Goal: Use online tool/utility: Use online tool/utility

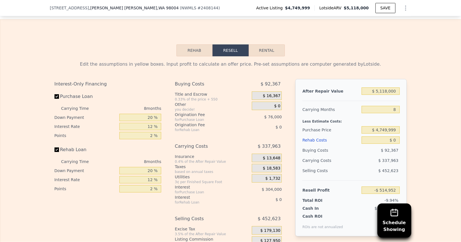
scroll to position [795, 0]
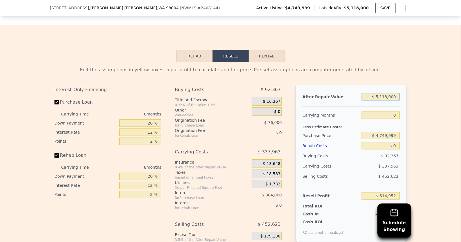
click at [389, 93] on input "$ 5,118,000" at bounding box center [381, 96] width 38 height 7
type input "$ 1"
type input "-$ 5,167,230"
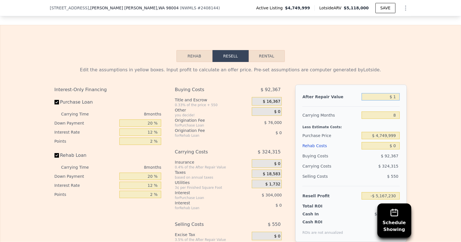
type input "$ 14"
type input "-$ 5,167,217"
type input "$ 145"
type input "-$ 5,167,099"
type input "$ 1,450"
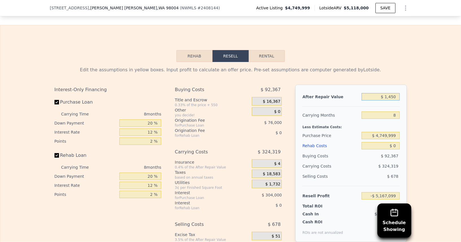
type input "-$ 5,165,913"
type input "$ 14,500"
type input "-$ 5,154,052"
type input "$ 145,000"
type input "-$ 5,035,426"
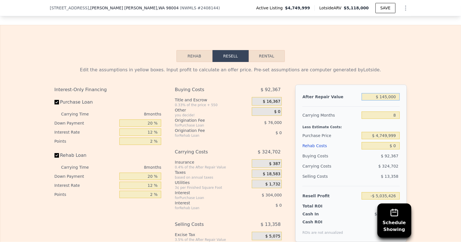
type input "$ 1,450,000"
type input "-$ 3,849,177"
click at [385, 93] on input "$ 1,450,000" at bounding box center [381, 96] width 38 height 7
type input "$ 140,000"
type input "-$ 5,039,970"
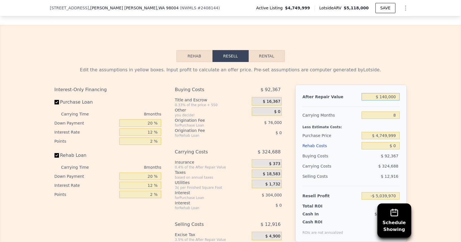
type input "$ 14,000"
type input "-$ 5,154,505"
type input "$ 1,475,000"
type input "-$ 3,826,451"
type input "$ 1,475,000"
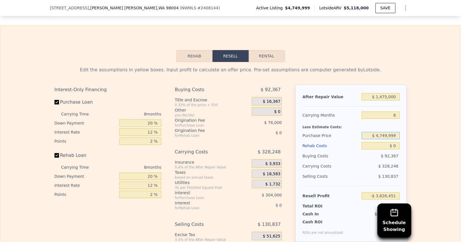
click at [384, 132] on input "$ 4,749,999" at bounding box center [381, 135] width 38 height 7
type input "$ 1,020,000"
click at [388, 111] on input "8" at bounding box center [381, 114] width 38 height 7
type input "$ 214,368"
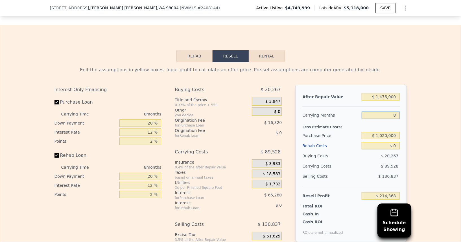
click at [388, 111] on input "8" at bounding box center [381, 114] width 38 height 7
type input "1"
type input "$ 292,704"
type input "11"
type input "$ 180,795"
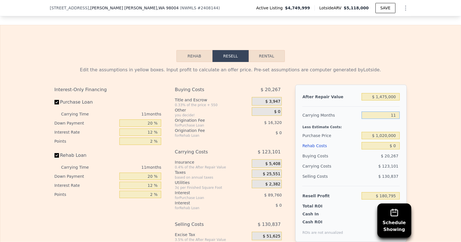
type input "1"
type input "$ 292,704"
type input "1"
click at [431, 104] on div "Edit the assumptions in yellow boxes. Input profit to calculate an offer price.…" at bounding box center [230, 167] width 461 height 210
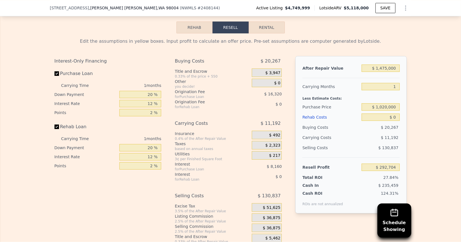
scroll to position [825, 0]
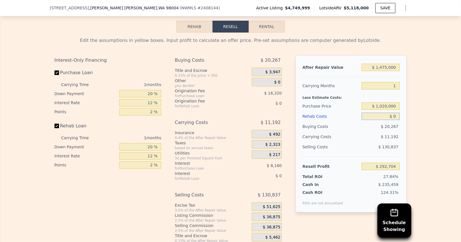
click at [394, 112] on input "$ 0" at bounding box center [381, 115] width 38 height 7
type input "$ 1"
type input "$ 292,703"
type input "$ 15"
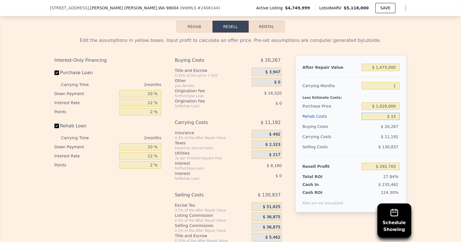
type input "$ 292,689"
type input "$ 150"
type input "$ 292,551"
type input "$ 1,500"
type input "$ 291,168"
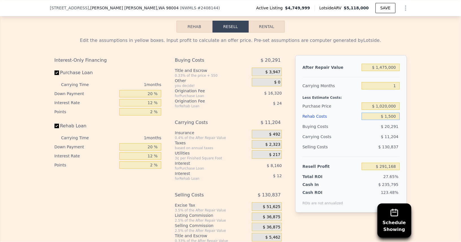
type input "$ 15,000"
type input "$ 277,344"
type input "$ 150,000"
type input "$ 139,104"
type input "$ 150,000"
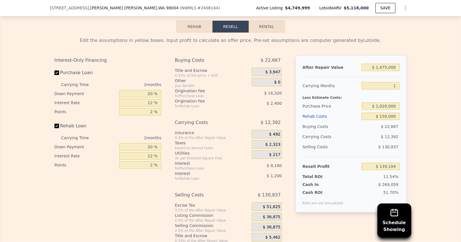
click at [336, 142] on div "Selling Costs" at bounding box center [331, 147] width 57 height 10
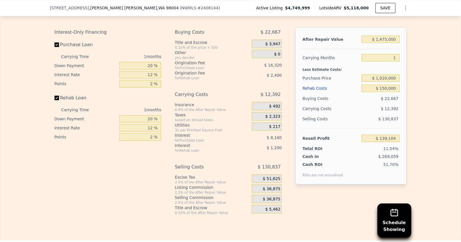
scroll to position [852, 0]
click at [230, 180] on div "3.5% of the After Repair Value" at bounding box center [212, 182] width 75 height 5
click at [270, 177] on span "$ 51,625" at bounding box center [272, 179] width 18 height 5
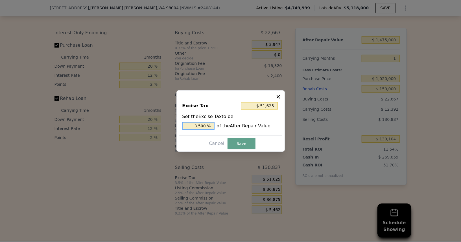
click at [201, 124] on input "3.500 %" at bounding box center [199, 125] width 32 height 7
type input "$ 14,750"
type input "1. %"
type input "$ 25,075"
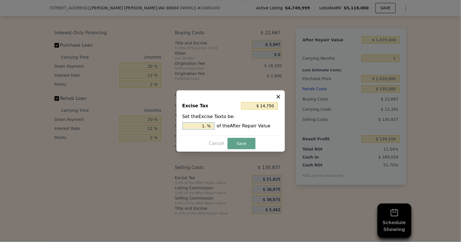
type input "1.7 %"
type input "$ 26,255"
type input "1.78 %"
click at [242, 141] on button "Save" at bounding box center [242, 143] width 28 height 11
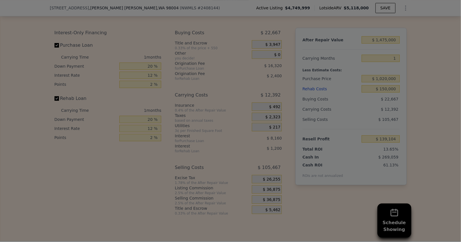
type input "$ 164,474"
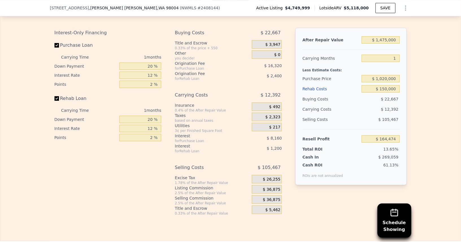
click at [273, 197] on span "$ 36,875" at bounding box center [272, 199] width 18 height 5
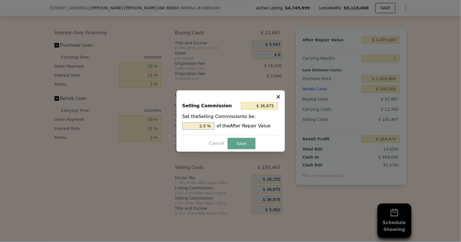
click at [199, 123] on input "2.5 %" at bounding box center [199, 125] width 32 height 7
type input "$ 14,750"
type input "1 %"
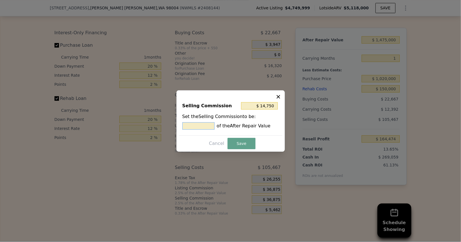
type input "$ 29,500"
type input "2. %"
type input "$ 36,875"
type input "2.5 %"
click at [278, 94] on icon at bounding box center [279, 97] width 6 height 6
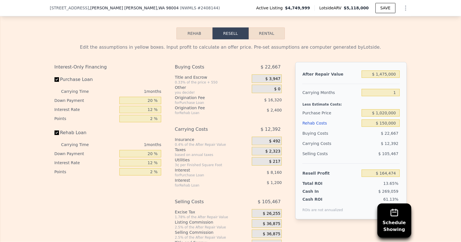
scroll to position [817, 0]
drag, startPoint x: 175, startPoint y: 119, endPoint x: 273, endPoint y: 114, distance: 97.9
click at [273, 114] on div "Buying Costs $ 22,667 Title and Escrow 0.33% of the price + 550 $ 3,947 Other y…" at bounding box center [228, 156] width 107 height 188
click at [147, 97] on input "20 %" at bounding box center [141, 100] width 42 height 7
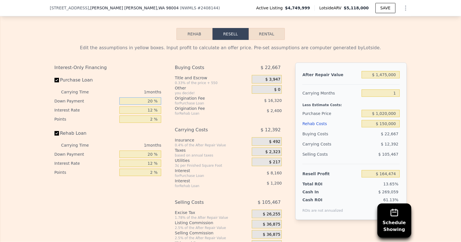
click at [147, 97] on input "20 %" at bounding box center [141, 100] width 42 height 7
click at [147, 115] on input "2 %" at bounding box center [141, 118] width 42 height 7
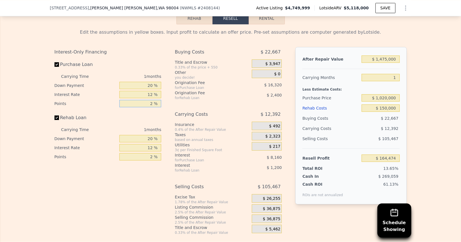
scroll to position [825, 0]
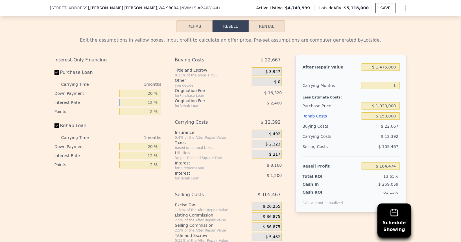
click at [145, 99] on input "12 %" at bounding box center [141, 102] width 42 height 7
click at [151, 67] on div "Purchase Loan" at bounding box center [108, 73] width 107 height 12
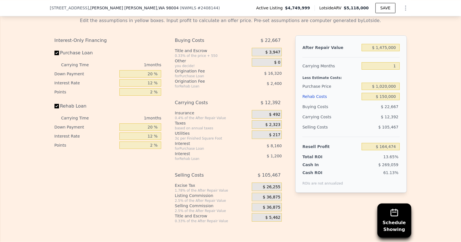
scroll to position [842, 0]
